Goal: Task Accomplishment & Management: Use online tool/utility

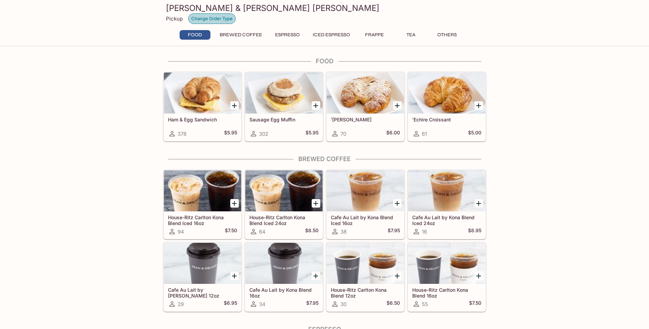
click at [212, 17] on button "Change Order Type" at bounding box center [212, 18] width 48 height 11
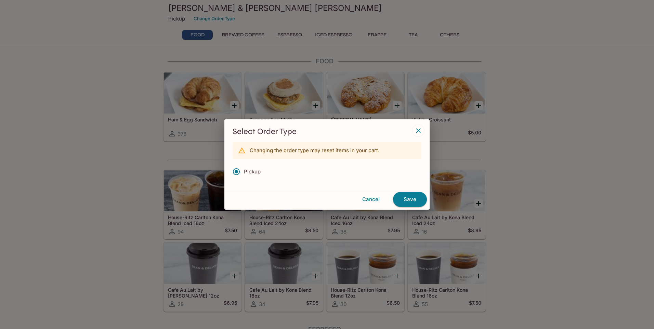
click at [423, 132] on button "button" at bounding box center [419, 131] width 12 height 12
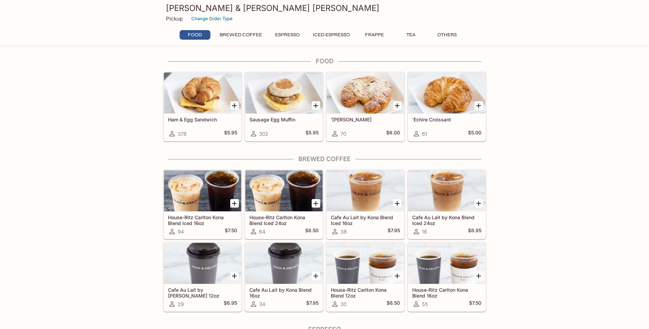
click at [444, 35] on button "Others" at bounding box center [447, 35] width 31 height 10
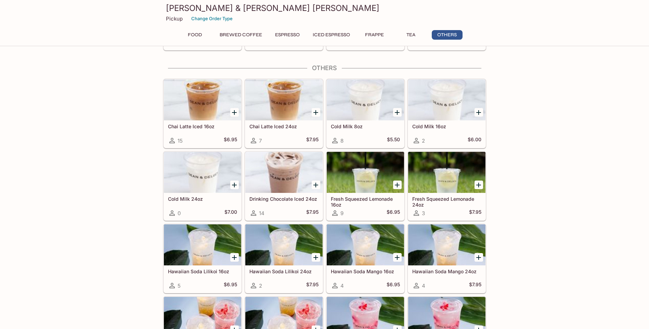
scroll to position [1385, 0]
